Goal: Transaction & Acquisition: Purchase product/service

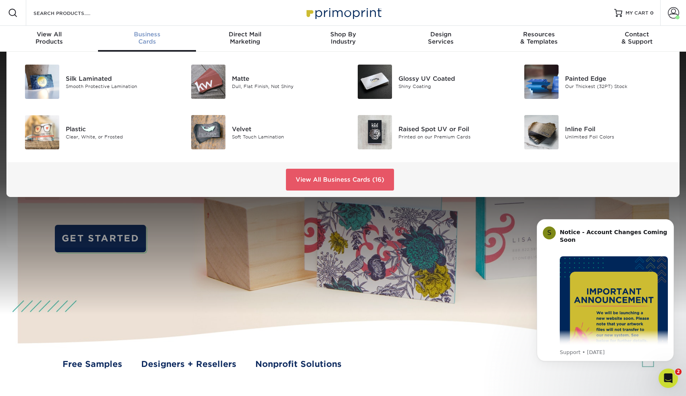
click at [147, 41] on div "Business Cards" at bounding box center [147, 38] width 98 height 15
click at [210, 126] on img at bounding box center [208, 132] width 34 height 34
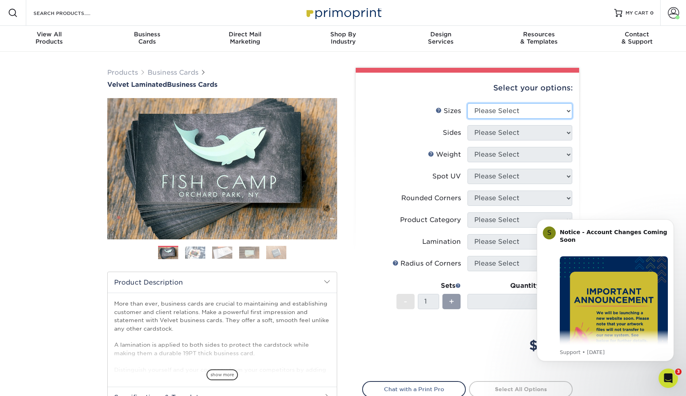
select select "2.00x3.50"
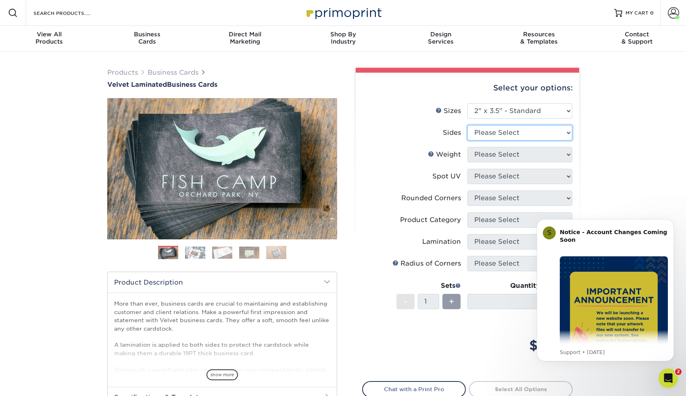
select select "32d3c223-f82c-492b-b915-ba065a00862f"
select select "16PT"
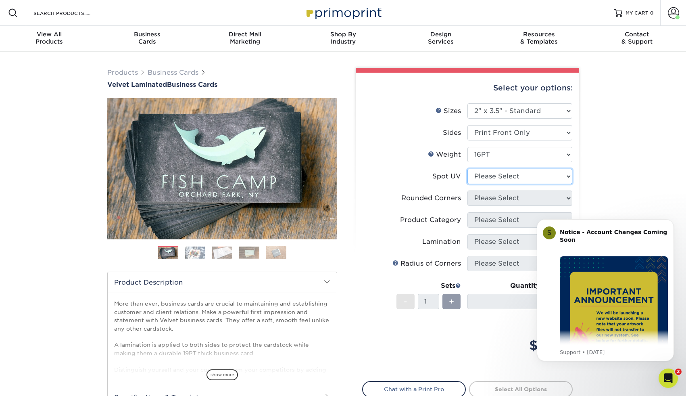
select select "1"
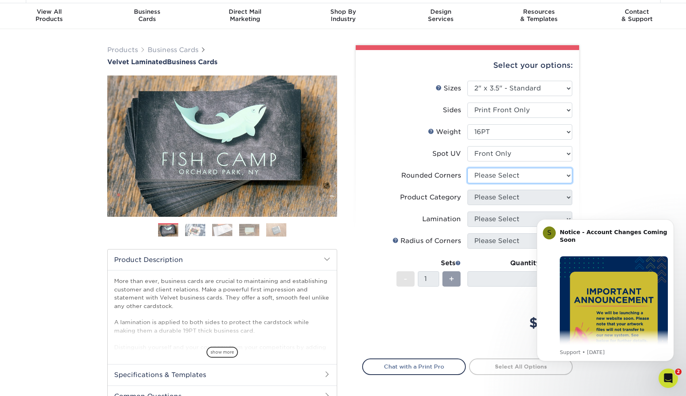
scroll to position [27, 0]
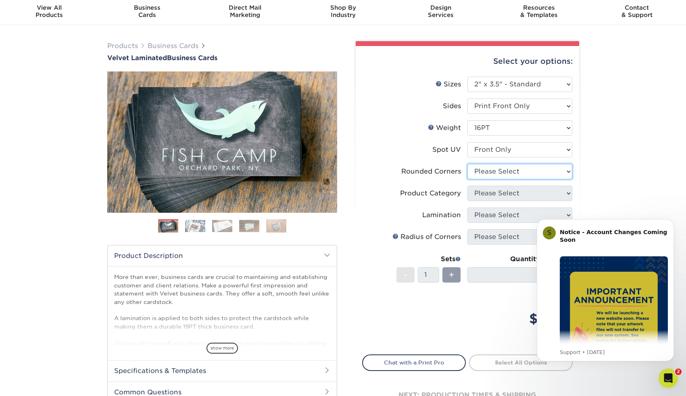
select select "0"
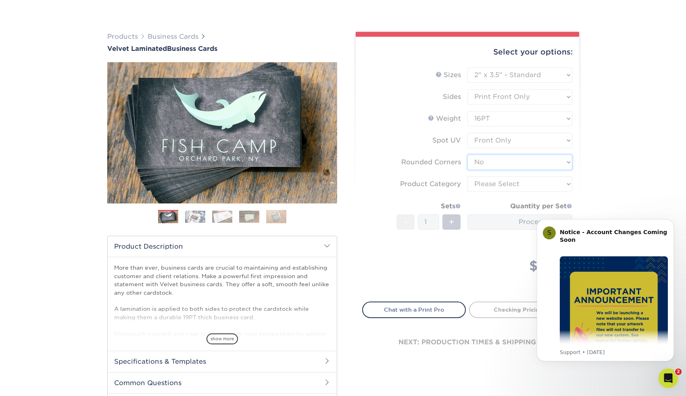
scroll to position [42, 0]
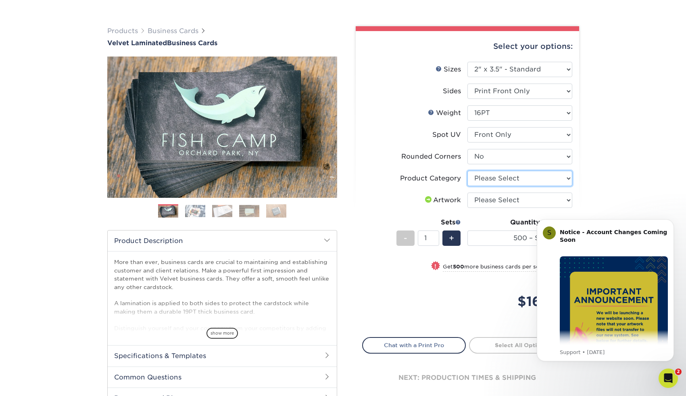
select select "3b5148f1-0588-4f88-a218-97bcfdce65c1"
select select "upload"
click at [672, 221] on icon "Dismiss notification" at bounding box center [672, 221] width 4 height 4
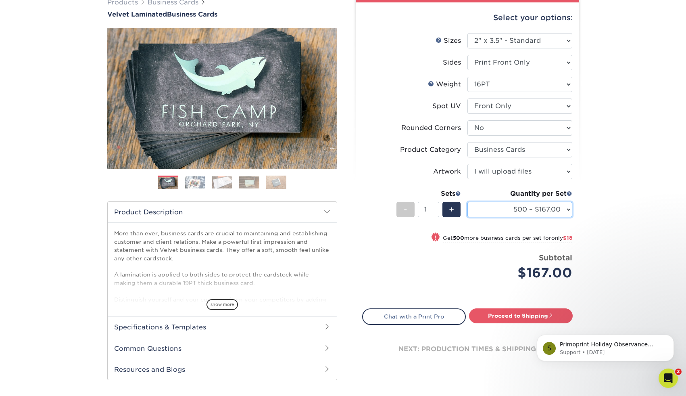
scroll to position [79, 0]
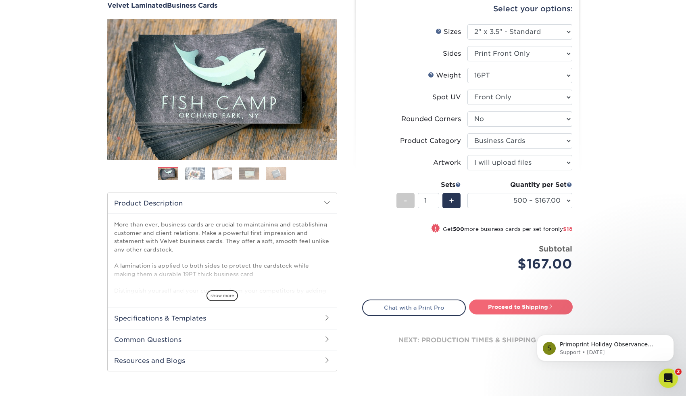
click at [516, 308] on link "Proceed to Shipping" at bounding box center [521, 306] width 104 height 15
type input "Set 1"
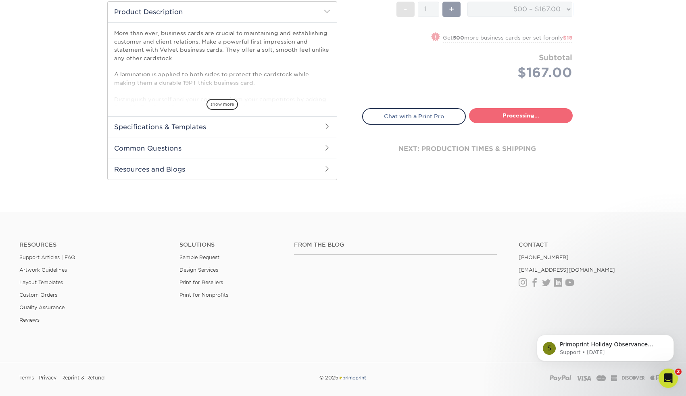
select select "7972960d-6a72-40de-9a93-d1d4fe60a802"
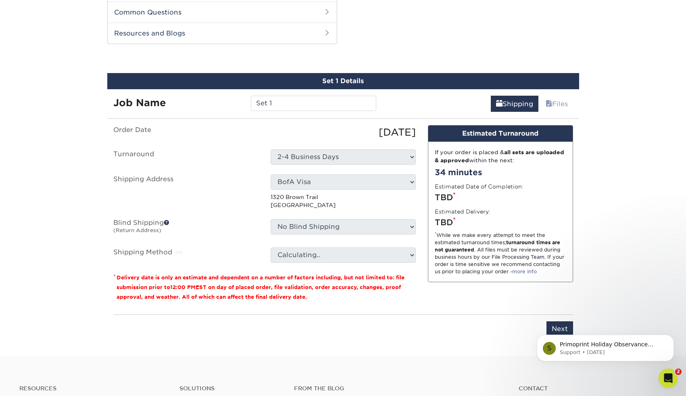
scroll to position [410, 0]
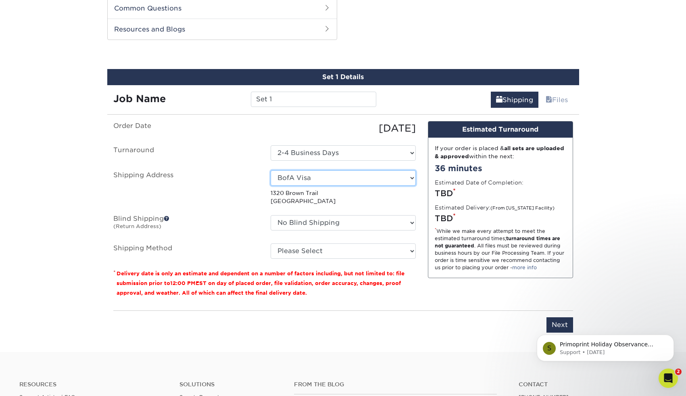
select select "newaddress"
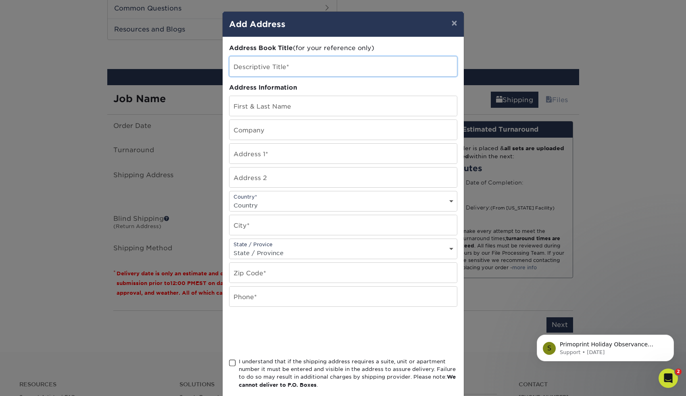
click at [314, 64] on input "text" at bounding box center [344, 66] width 228 height 20
type input "Storm Office"
type input "David Faught"
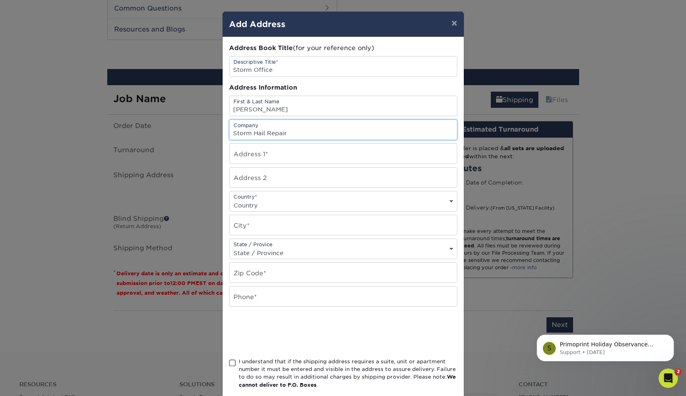
type input "Storm Hail Repair"
paste input "5501 Egg Farm Rd. Suite 900 Keller, TX 76244"
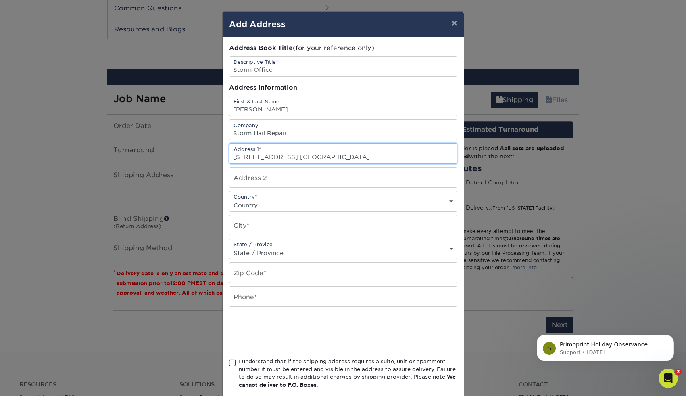
drag, startPoint x: 293, startPoint y: 159, endPoint x: 387, endPoint y: 160, distance: 94.0
click at [387, 160] on input "5501 Egg Farm Rd. Suite 900 Keller, TX 76244" at bounding box center [344, 154] width 228 height 20
type input "5501 Egg Farm Rd."
paste input "5501 Egg Farm Rd. Suite 900 Keller, TX 76244"
type input "5501 Egg Farm Rd. Suite 900 Keller, TX 76244"
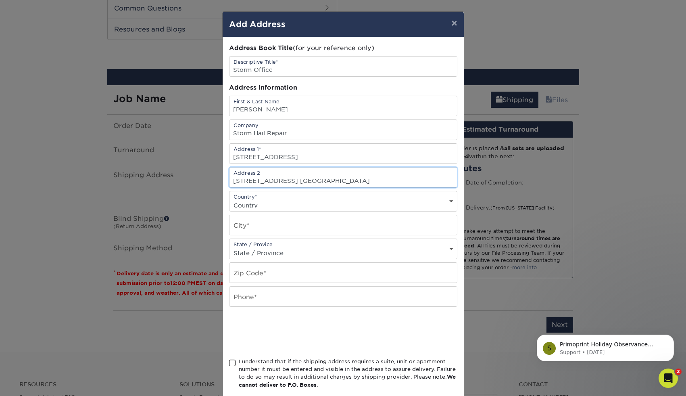
drag, startPoint x: 292, startPoint y: 182, endPoint x: 217, endPoint y: 177, distance: 75.6
click at [217, 177] on div "× Add Address Address Book Title (for your reference only) Descriptive Title* S…" at bounding box center [343, 198] width 686 height 396
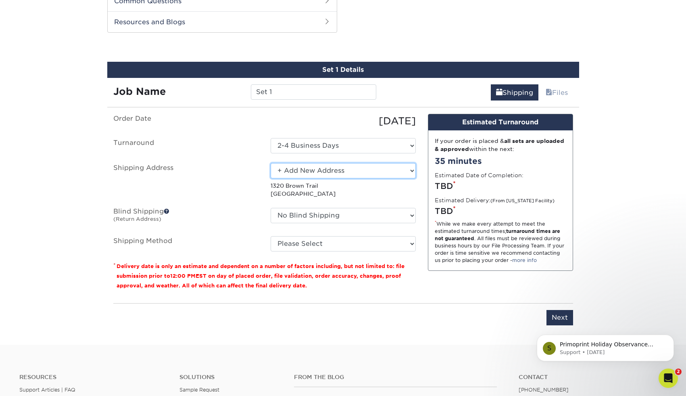
scroll to position [417, 0]
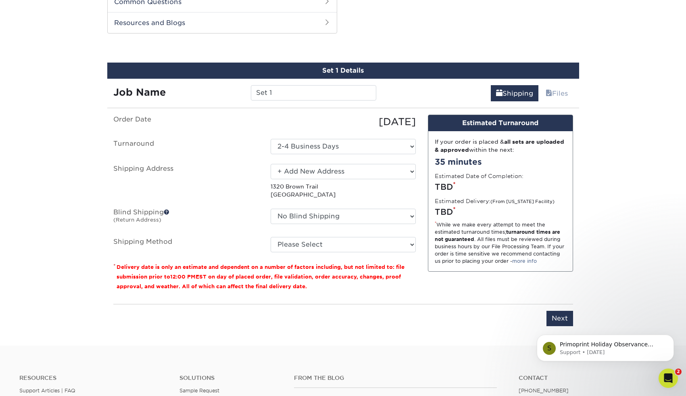
click at [247, 153] on label "Turnaround" at bounding box center [185, 146] width 157 height 15
click at [298, 94] on input "Set 1" at bounding box center [313, 92] width 125 height 15
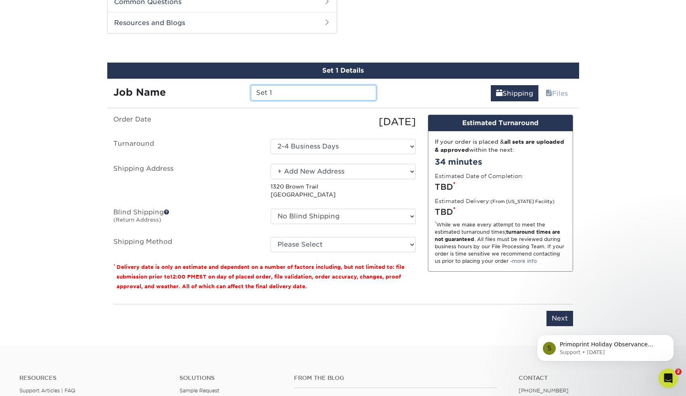
click at [298, 94] on input "Set 1" at bounding box center [313, 92] width 125 height 15
type input "[PERSON_NAME] Cards"
click at [223, 178] on label "Shipping Address" at bounding box center [185, 181] width 157 height 35
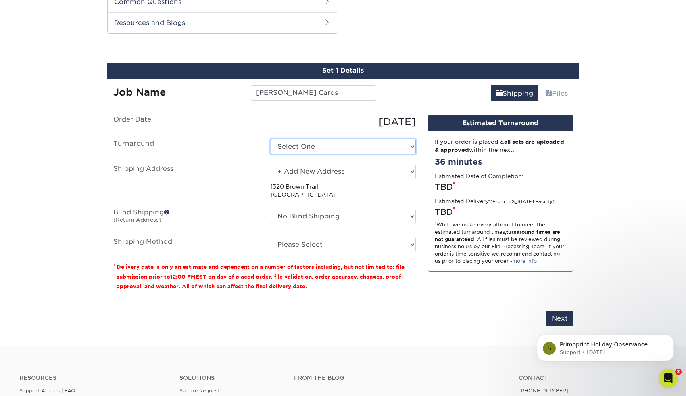
select select "7972960d-6a72-40de-9a93-d1d4fe60a802"
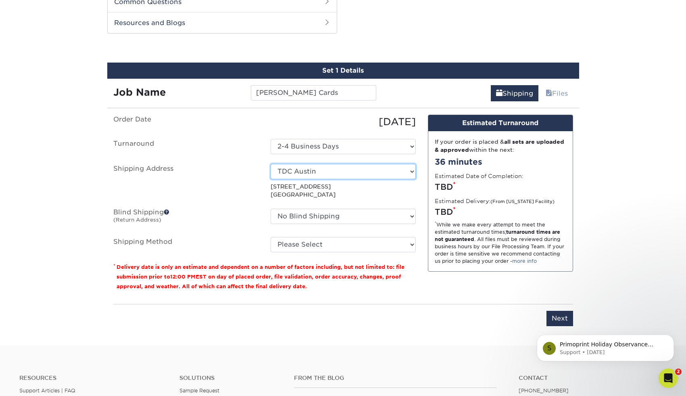
select select "newaddress"
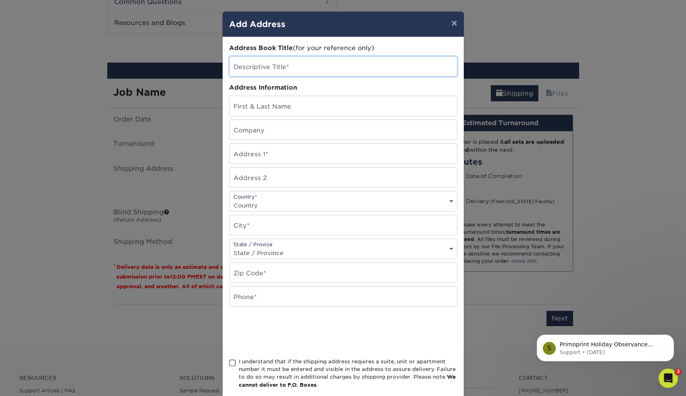
click at [301, 65] on input "text" at bounding box center [344, 66] width 228 height 20
type input "Storm Office"
type input "[PERSON_NAME]"
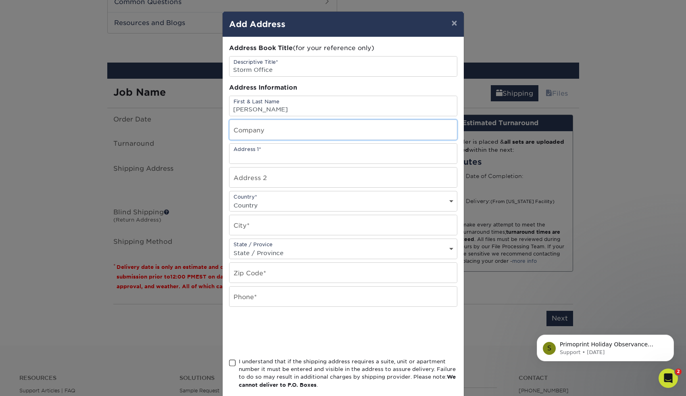
click at [290, 133] on input "text" at bounding box center [344, 130] width 228 height 20
type input "Storm Hail Repair"
click at [291, 153] on input "text" at bounding box center [344, 154] width 228 height 20
type input "5501 Egg Farm Road"
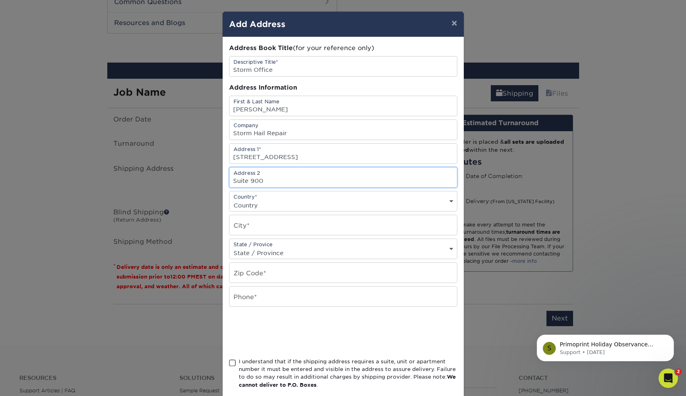
type input "Suite 900"
select select "US"
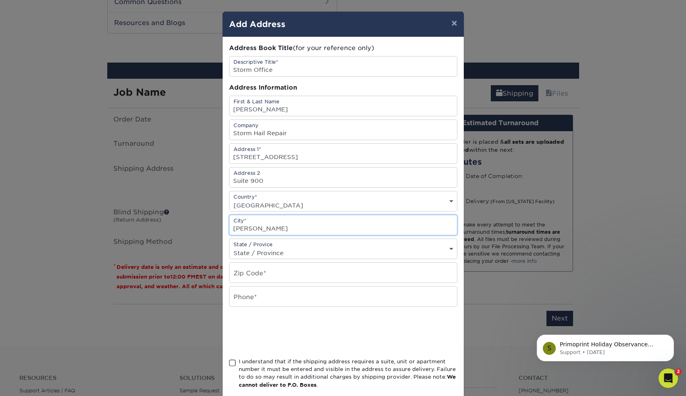
type input "Keller"
select select "TX"
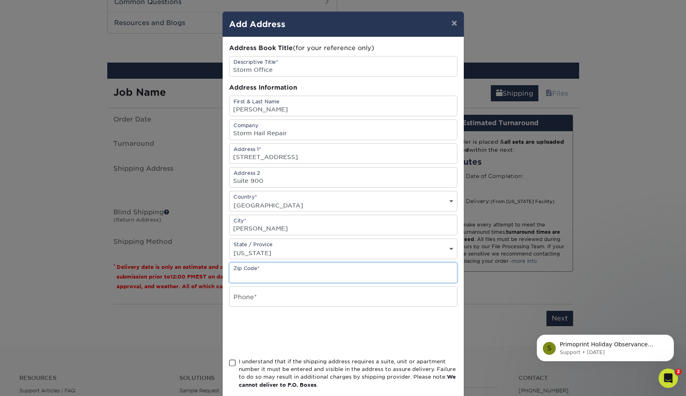
click at [286, 275] on input "text" at bounding box center [344, 273] width 228 height 20
type input "76244"
type input "8178969678"
click at [231, 365] on span at bounding box center [232, 363] width 7 height 8
click at [0, 0] on input "I understand that if the shipping address requires a suite, unit or apartment n…" at bounding box center [0, 0] width 0 height 0
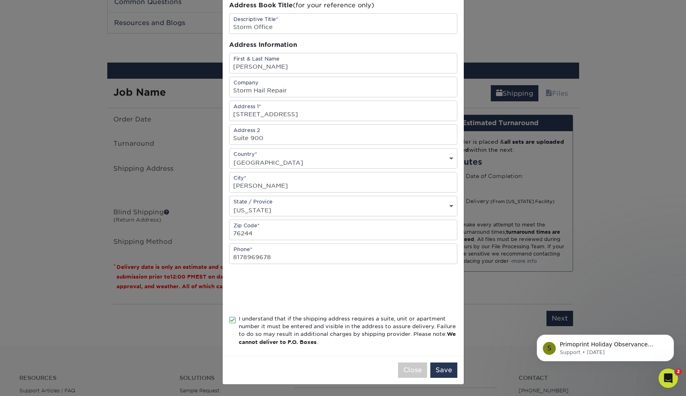
scroll to position [45, 0]
click at [446, 370] on button "Save" at bounding box center [444, 369] width 27 height 15
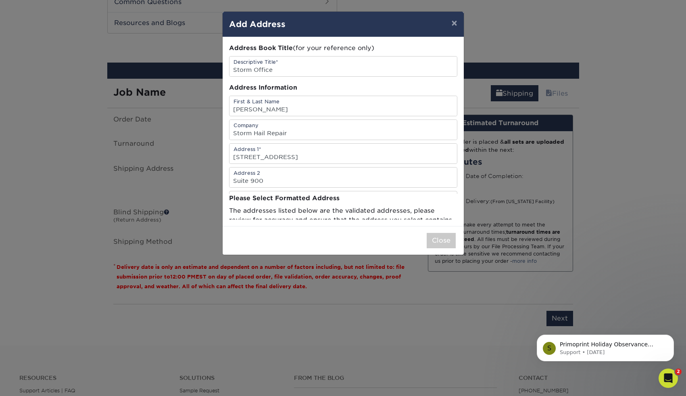
scroll to position [0, 0]
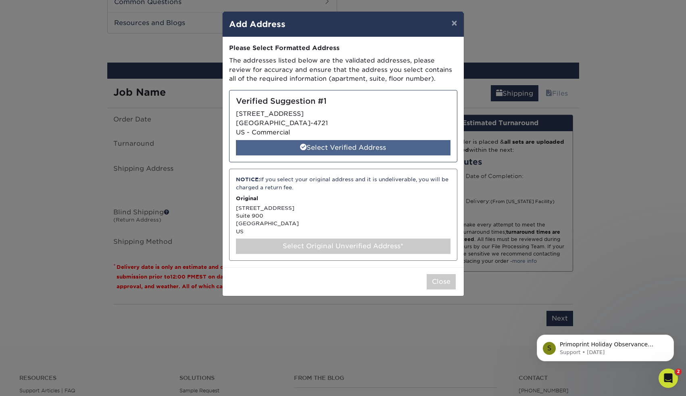
click at [356, 146] on div "Select Verified Address" at bounding box center [343, 147] width 215 height 15
select select "285475"
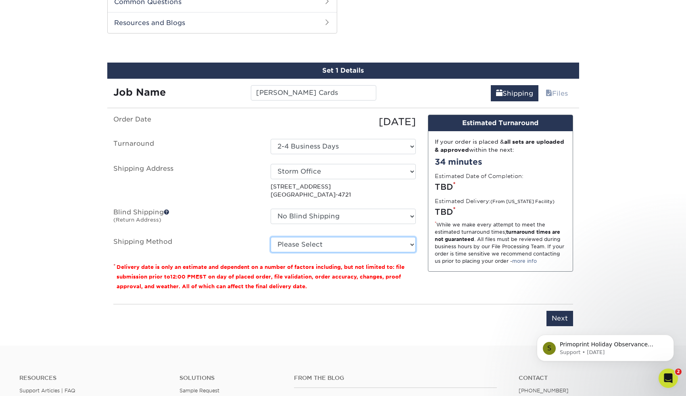
select select "03"
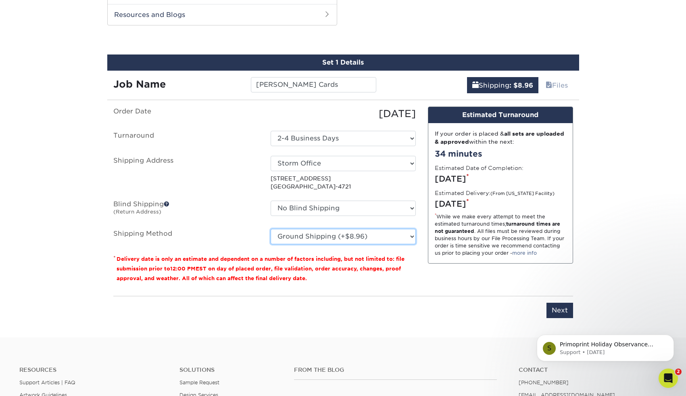
scroll to position [426, 0]
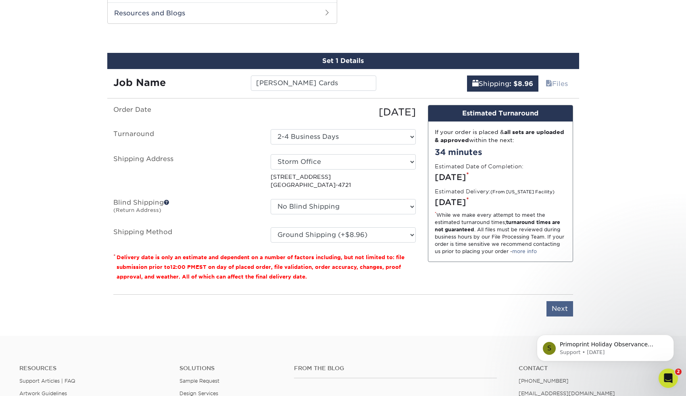
click at [557, 307] on input "Next" at bounding box center [560, 308] width 27 height 15
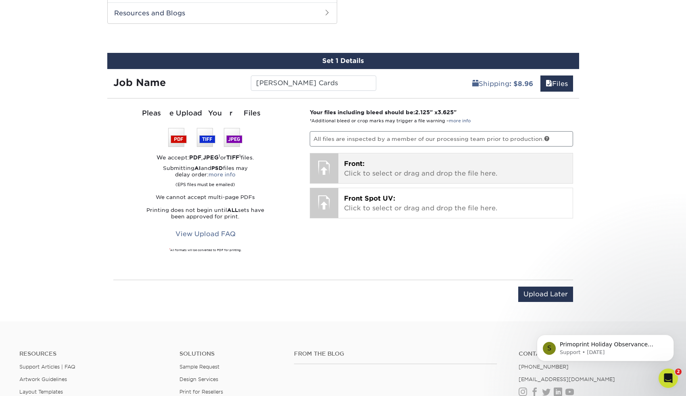
click at [403, 169] on p "Front: Click to select or drag and drop the file here." at bounding box center [455, 168] width 223 height 19
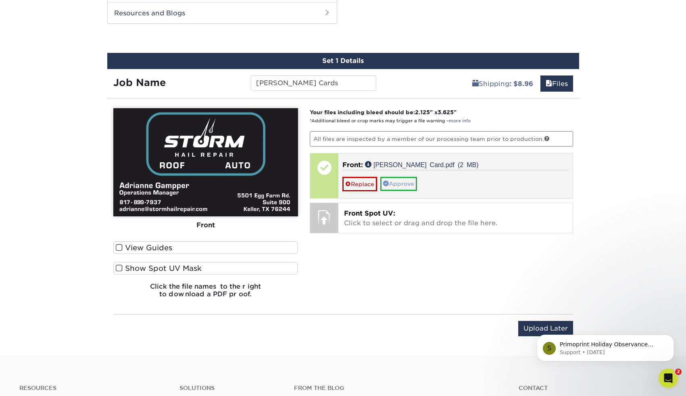
click at [404, 181] on link "Approve" at bounding box center [398, 184] width 37 height 14
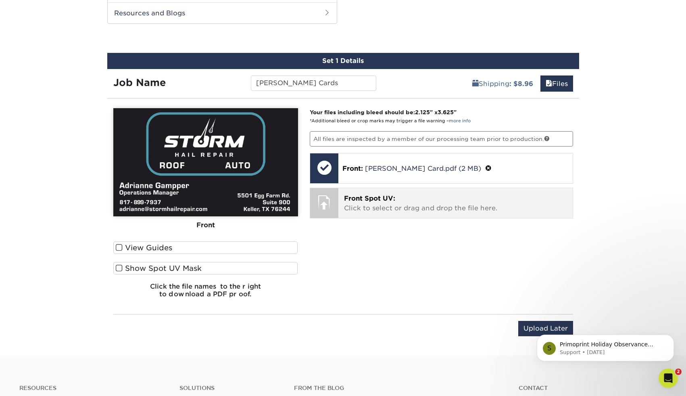
click at [375, 208] on p "Front Spot UV: Click to select or drag and drop the file here." at bounding box center [455, 203] width 223 height 19
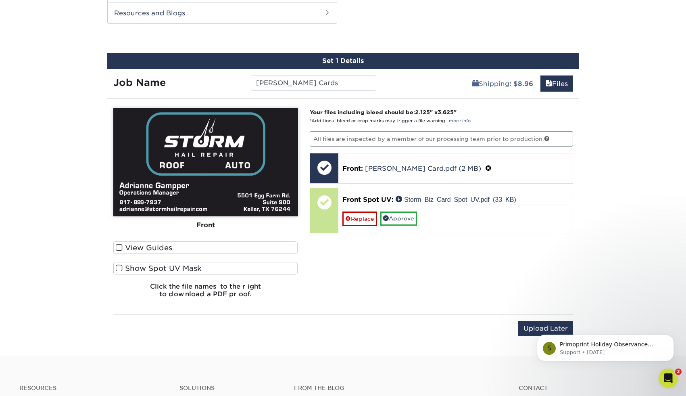
click at [123, 269] on label "Show Spot UV Mask" at bounding box center [205, 268] width 185 height 13
click at [0, 0] on input "Show Spot UV Mask" at bounding box center [0, 0] width 0 height 0
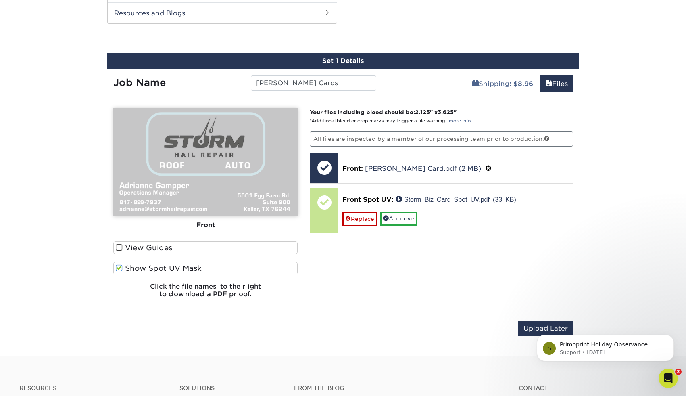
click at [122, 269] on span at bounding box center [119, 268] width 7 height 8
click at [0, 0] on input "Show Spot UV Mask" at bounding box center [0, 0] width 0 height 0
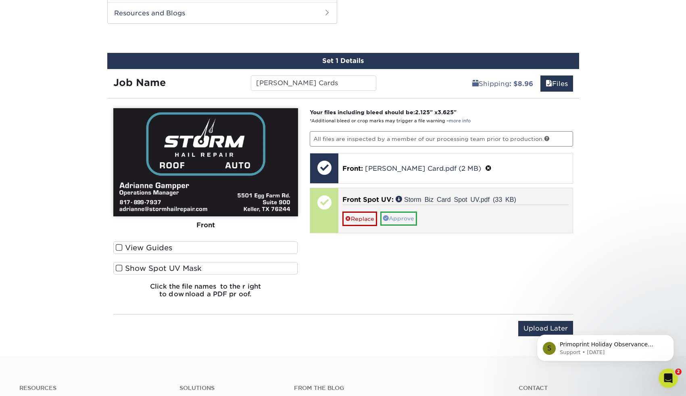
click at [409, 219] on link "Approve" at bounding box center [398, 218] width 37 height 14
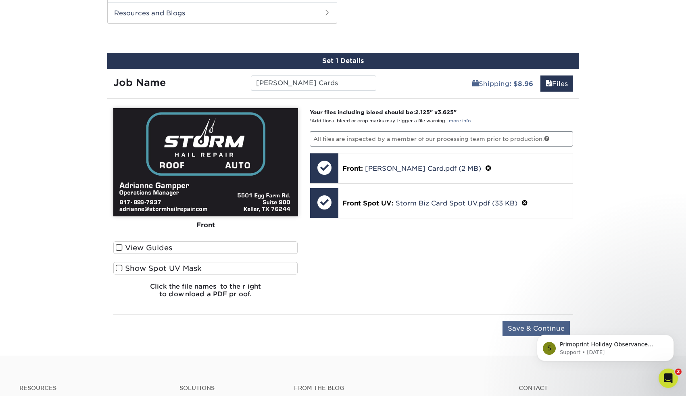
click at [525, 329] on input "Save & Continue" at bounding box center [536, 328] width 67 height 15
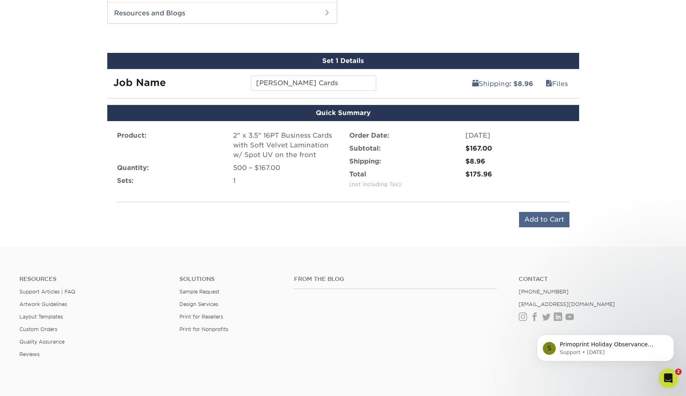
click at [541, 220] on input "Add to Cart" at bounding box center [544, 219] width 50 height 15
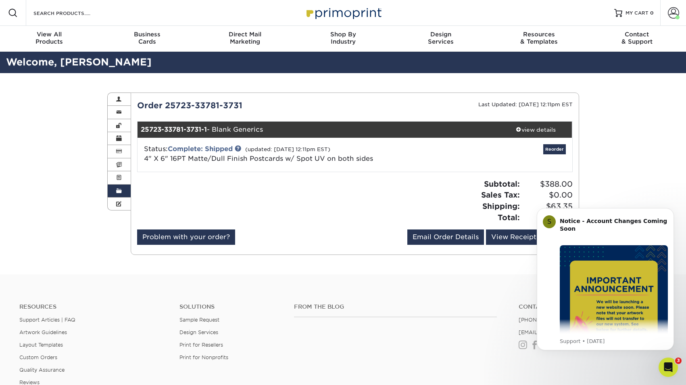
scroll to position [0, 0]
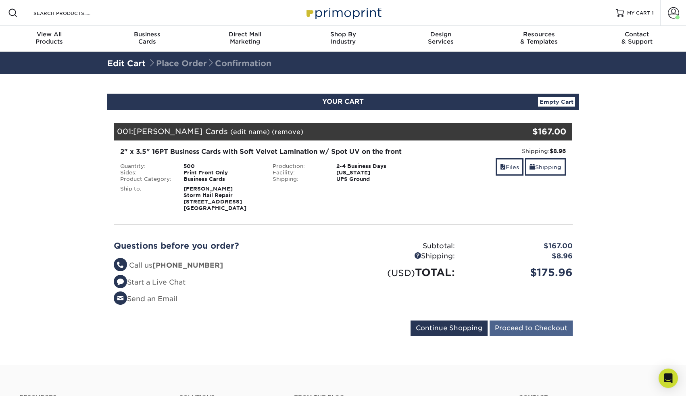
click at [533, 327] on input "Proceed to Checkout" at bounding box center [531, 327] width 83 height 15
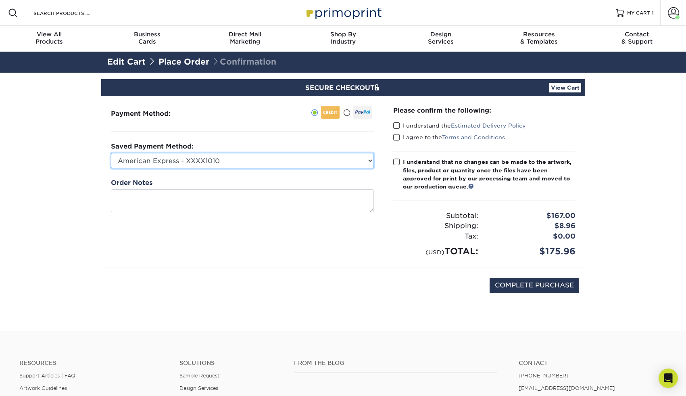
select select "12490"
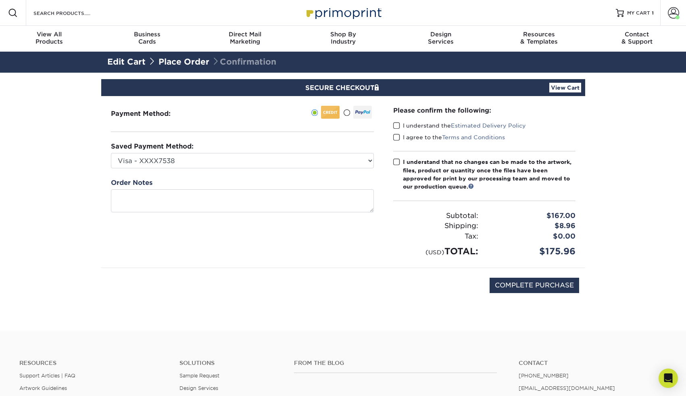
click at [398, 125] on span at bounding box center [396, 126] width 7 height 8
click at [0, 0] on input "I understand the Estimated Delivery Policy" at bounding box center [0, 0] width 0 height 0
click at [397, 136] on span at bounding box center [396, 138] width 7 height 8
click at [0, 0] on input "I agree to the Terms and Conditions" at bounding box center [0, 0] width 0 height 0
click at [397, 161] on span at bounding box center [396, 162] width 7 height 8
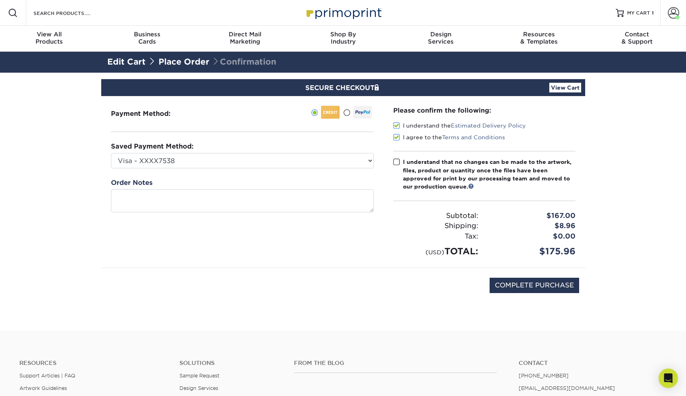
click at [0, 0] on input "I understand that no changes can be made to the artwork, files, product or quan…" at bounding box center [0, 0] width 0 height 0
click at [532, 287] on input "COMPLETE PURCHASE" at bounding box center [535, 285] width 90 height 15
type input "PROCESSING, PLEASE WAIT..."
